Goal: Find specific page/section: Find specific page/section

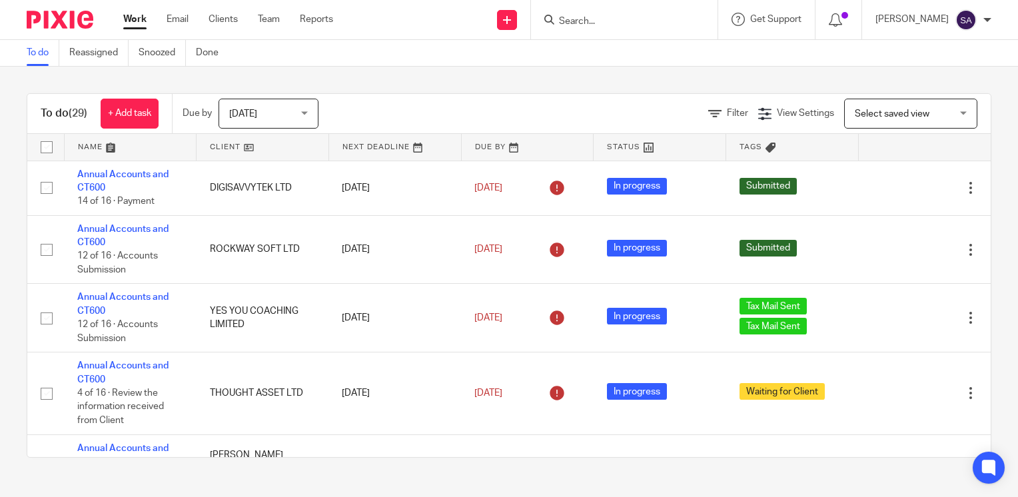
click at [593, 21] on input "Search" at bounding box center [617, 22] width 120 height 12
type input "yes y"
click at [659, 54] on link at bounding box center [655, 57] width 200 height 31
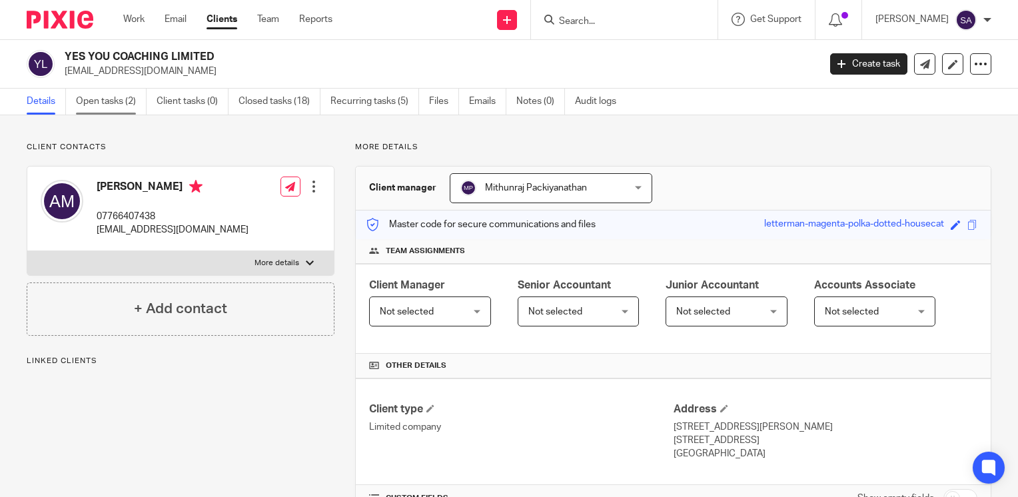
click at [125, 100] on link "Open tasks (2)" at bounding box center [111, 102] width 71 height 26
